Goal: Task Accomplishment & Management: Manage account settings

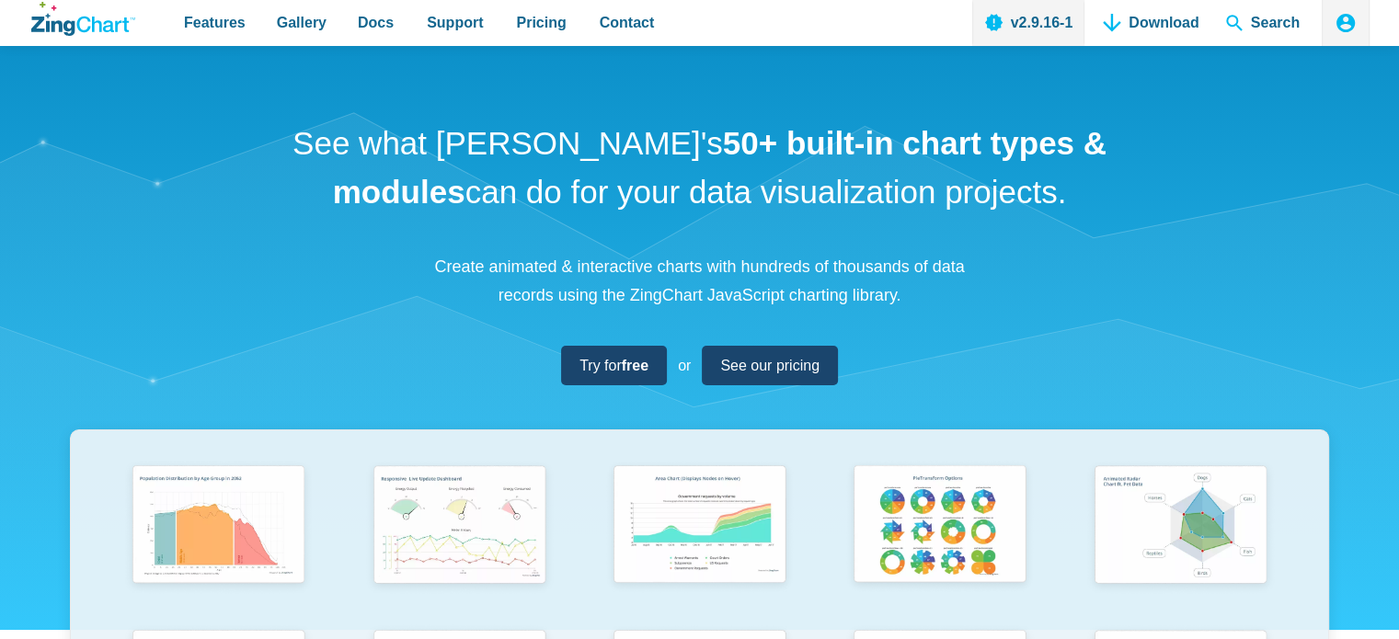
click at [1342, 33] on icon "App Header" at bounding box center [1346, 23] width 22 height 22
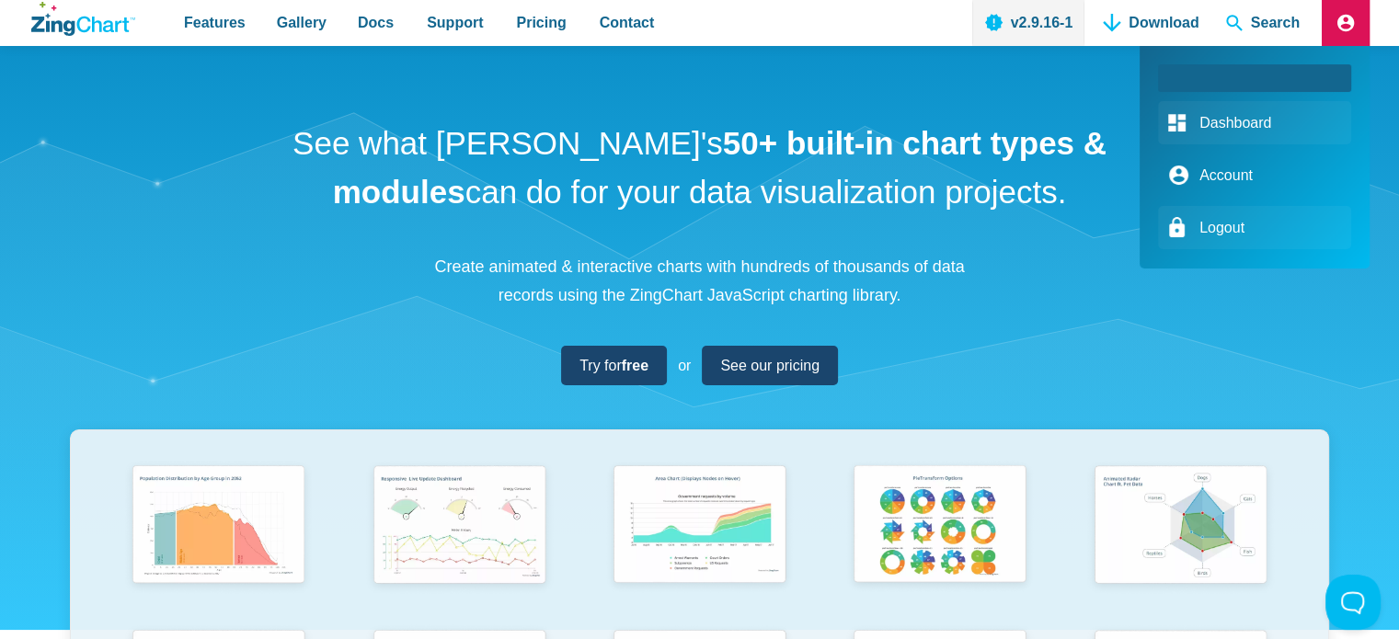
click at [1246, 171] on link "Account" at bounding box center [1254, 175] width 193 height 43
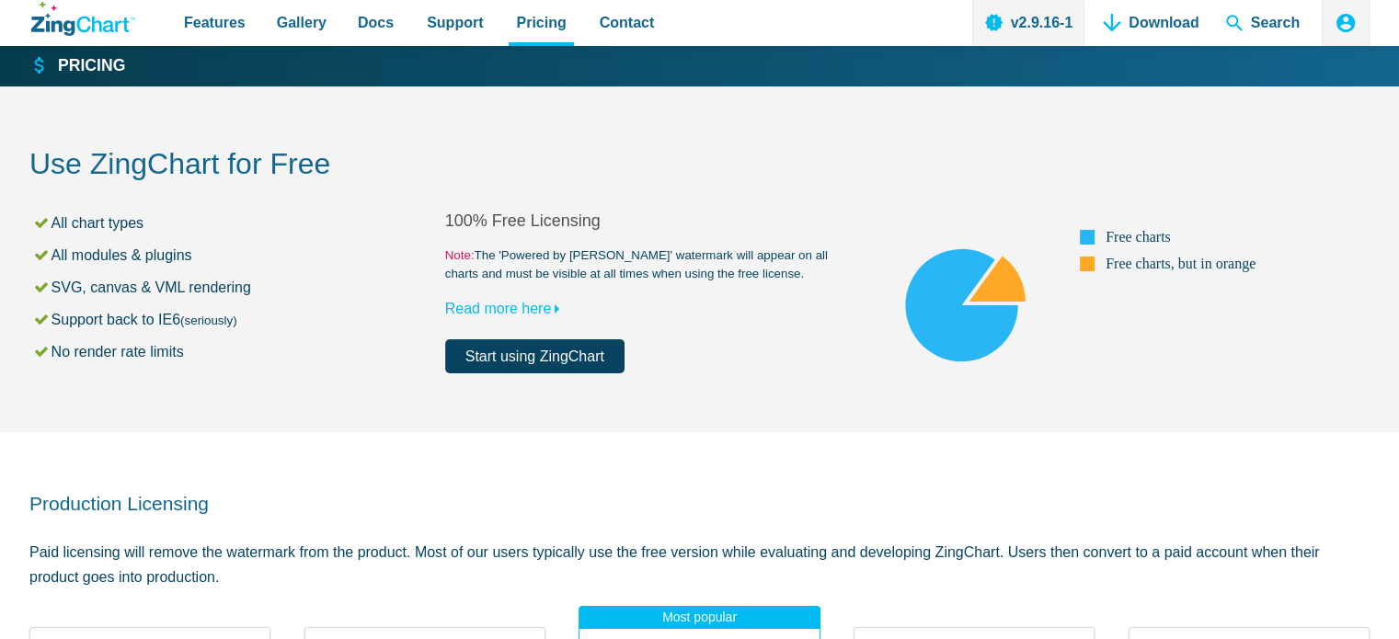
click at [1346, 18] on icon "App Header" at bounding box center [1346, 23] width 22 height 22
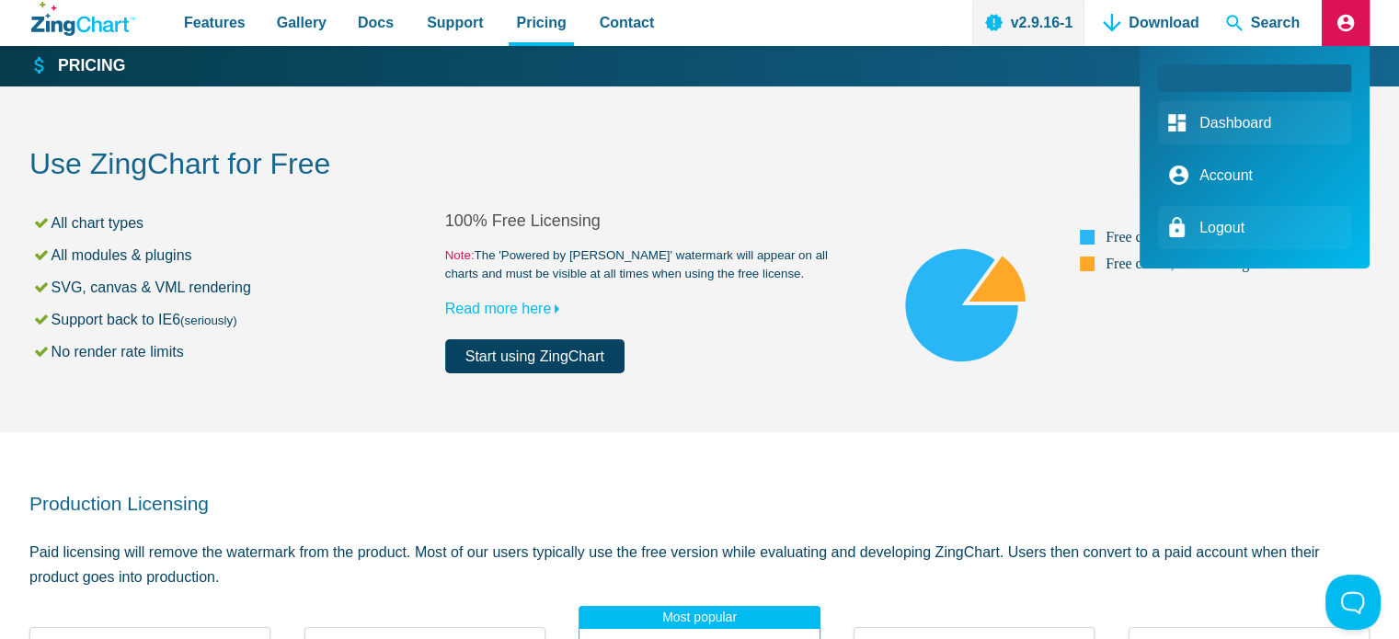
click at [1213, 178] on link "Account" at bounding box center [1254, 175] width 193 height 43
